Goal: Find specific page/section: Find specific page/section

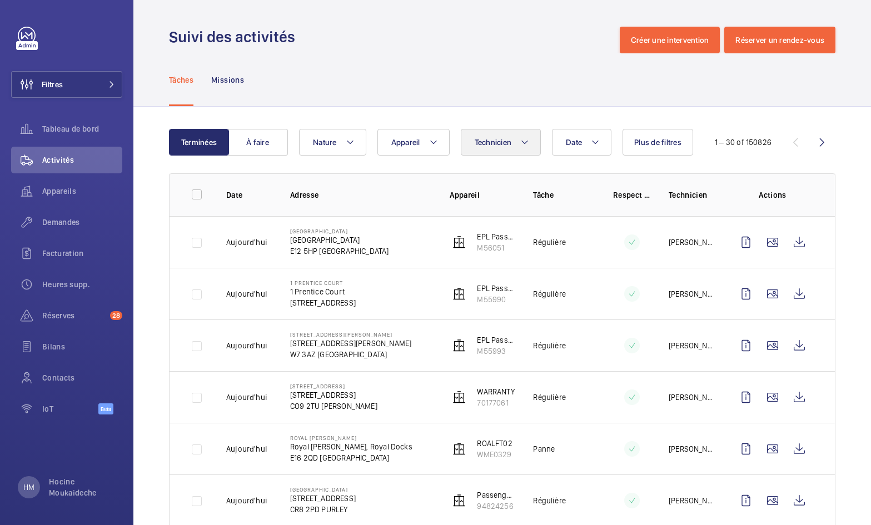
click at [522, 147] on mat-icon at bounding box center [524, 142] width 9 height 13
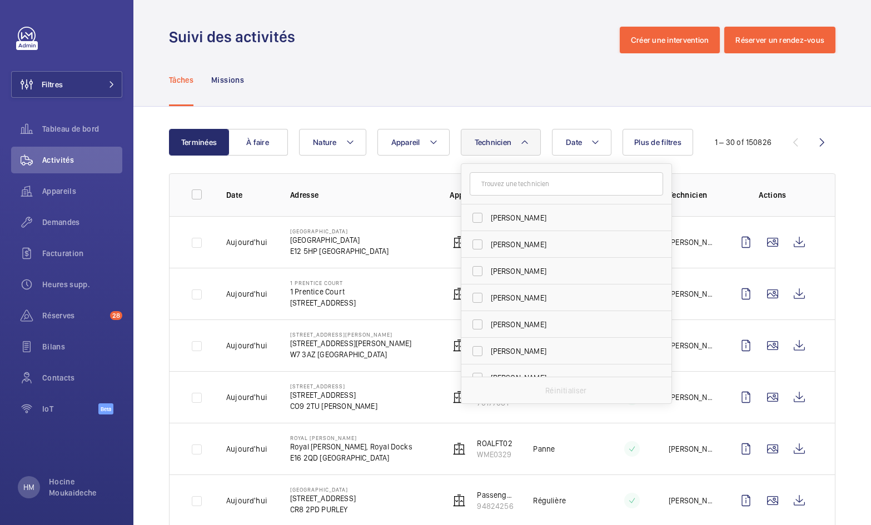
type input "w"
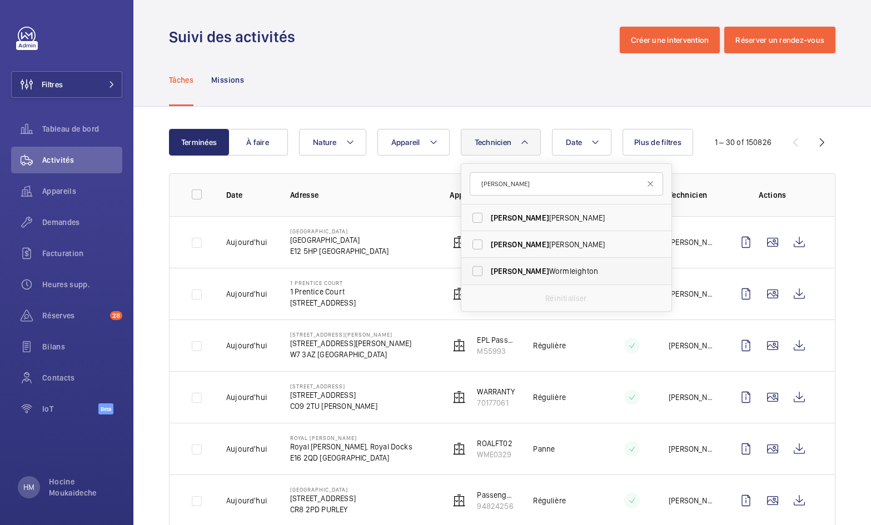
type input "[PERSON_NAME]"
click at [532, 269] on span "[PERSON_NAME]" at bounding box center [567, 271] width 153 height 11
click at [488, 269] on input "[PERSON_NAME]" at bounding box center [477, 271] width 22 height 22
checkbox input "true"
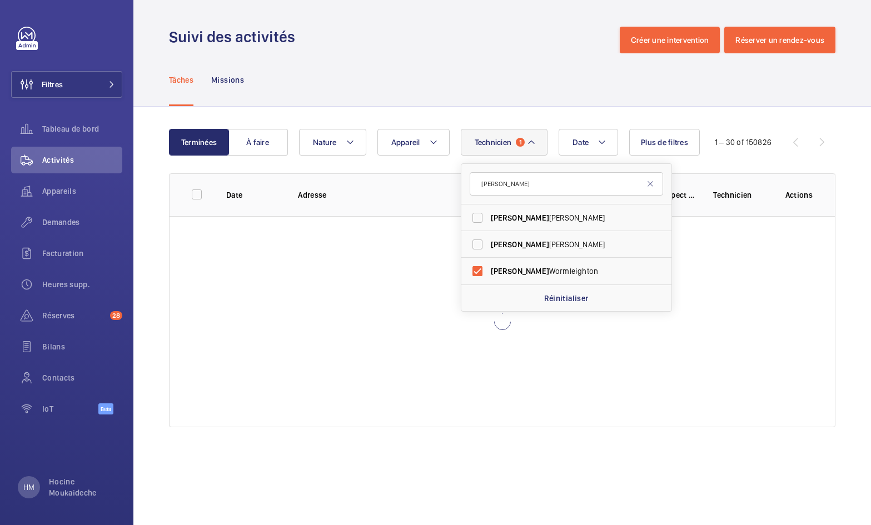
click at [523, 103] on div "Tâches Missions" at bounding box center [502, 79] width 666 height 53
